Goal: Task Accomplishment & Management: Use online tool/utility

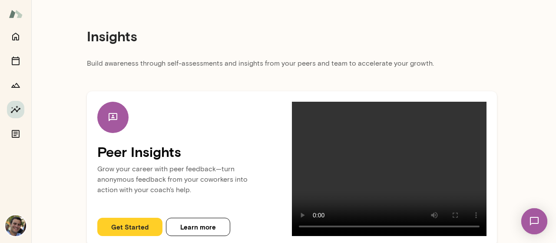
scroll to position [10, 0]
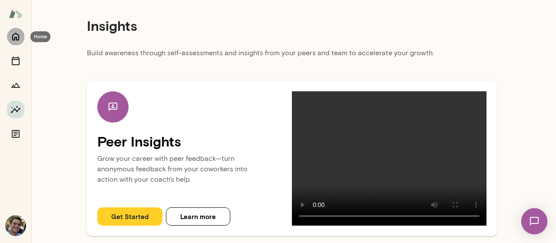
click at [15, 41] on icon "Home" at bounding box center [15, 36] width 10 height 10
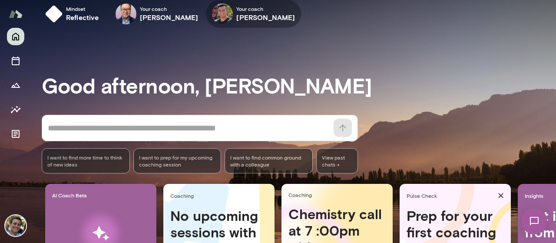
click at [0, 0] on icon "button" at bounding box center [0, 0] width 0 height 0
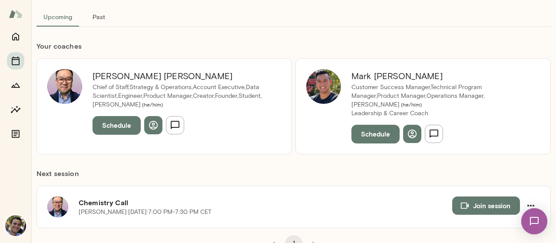
scroll to position [52, 0]
click at [374, 128] on button "Schedule" at bounding box center [375, 134] width 48 height 18
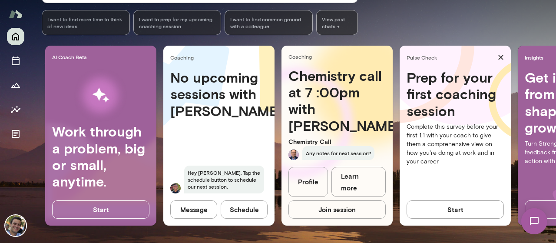
scroll to position [155, 0]
